Goal: Task Accomplishment & Management: Use online tool/utility

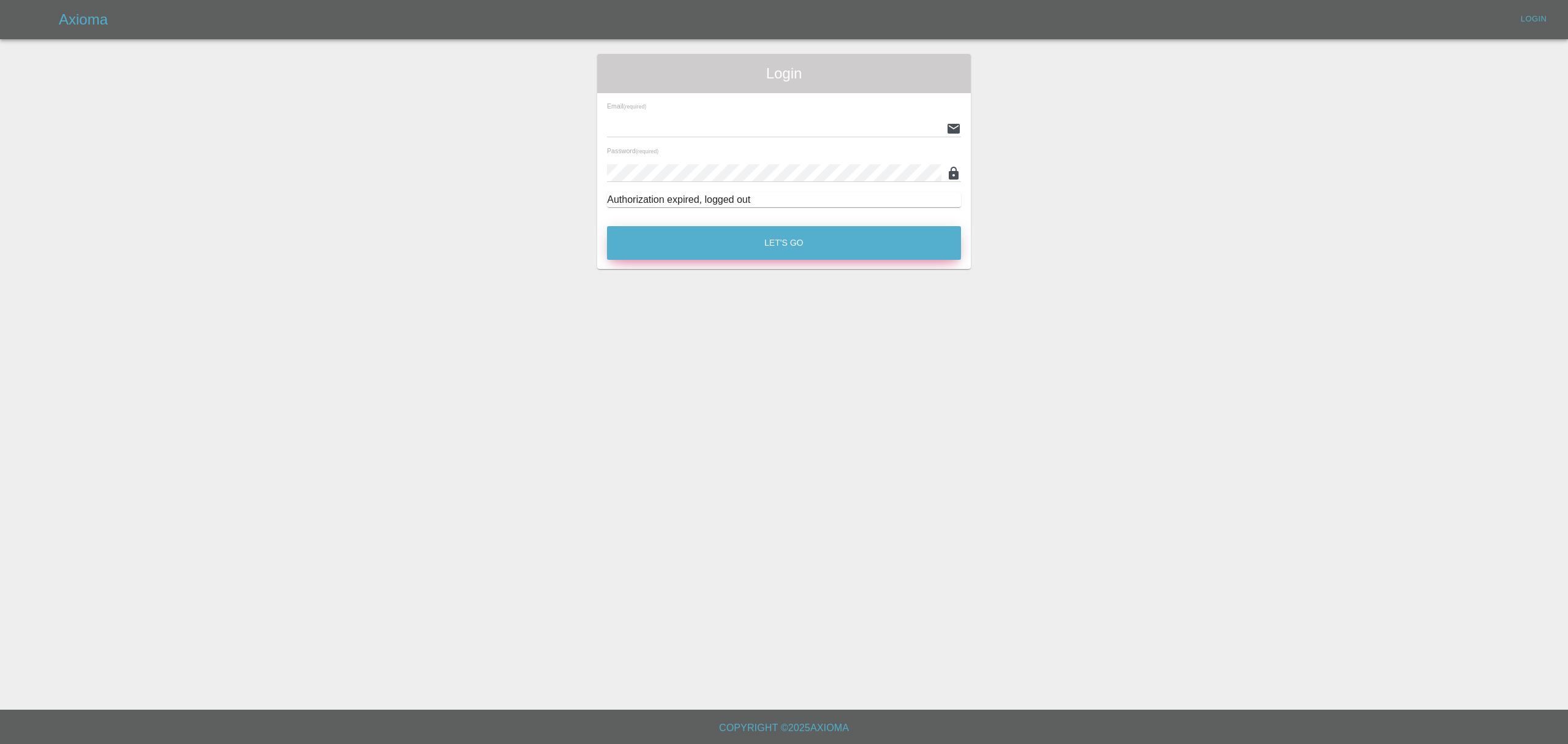
type input "[PERSON_NAME][EMAIL_ADDRESS][DOMAIN_NAME]"
click at [752, 252] on button "Let's Go" at bounding box center [784, 242] width 354 height 33
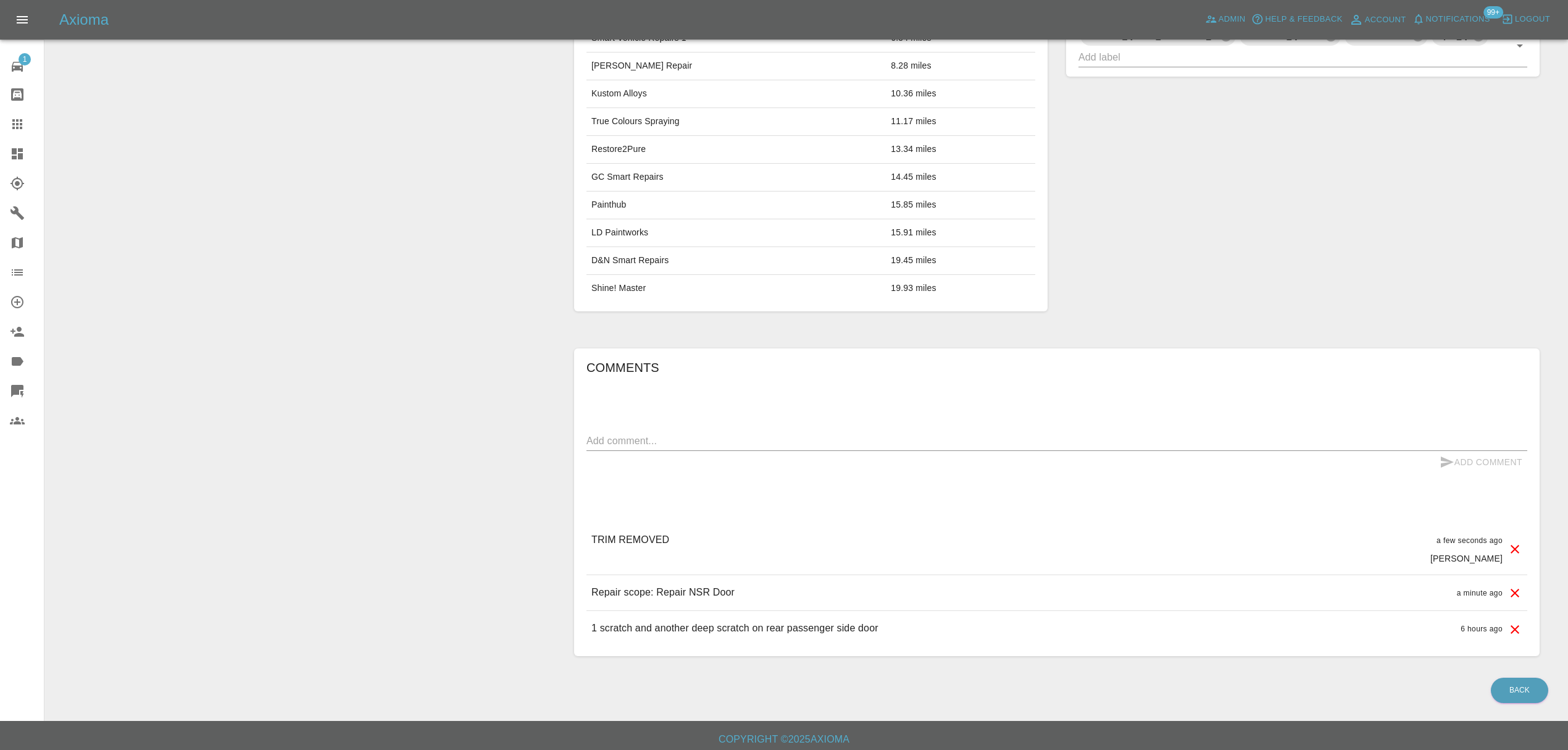
scroll to position [658, 0]
